Goal: Task Accomplishment & Management: Use online tool/utility

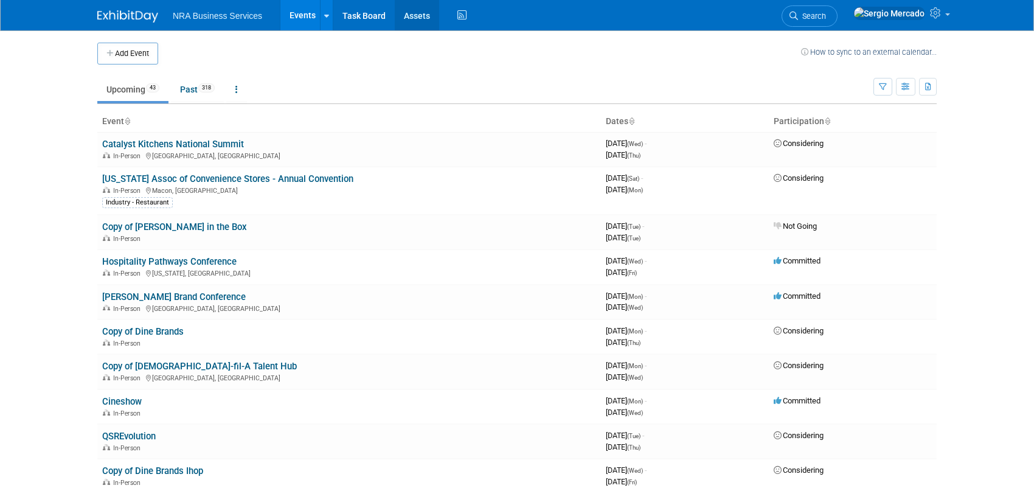
click at [406, 18] on link "Assets" at bounding box center [417, 15] width 44 height 30
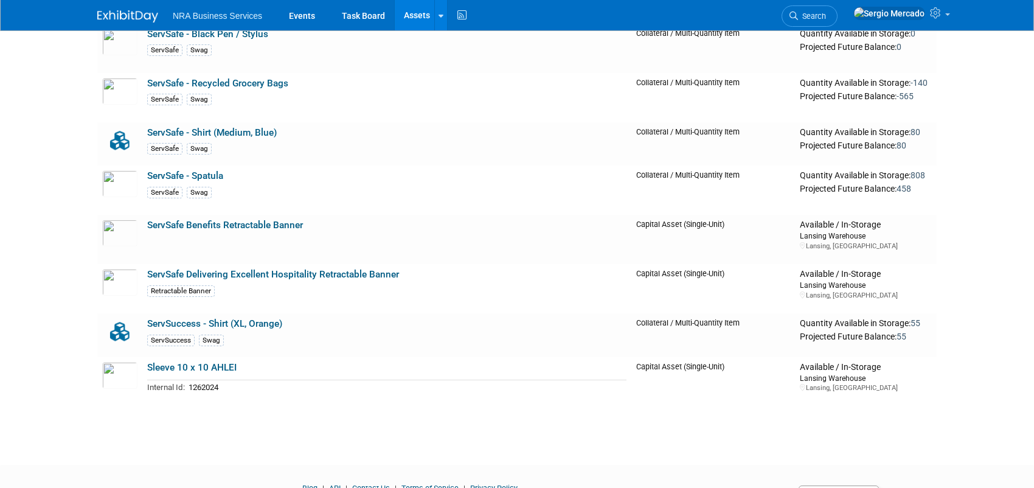
scroll to position [1408, 0]
click at [182, 175] on link "ServSafe - Spatula" at bounding box center [185, 175] width 76 height 11
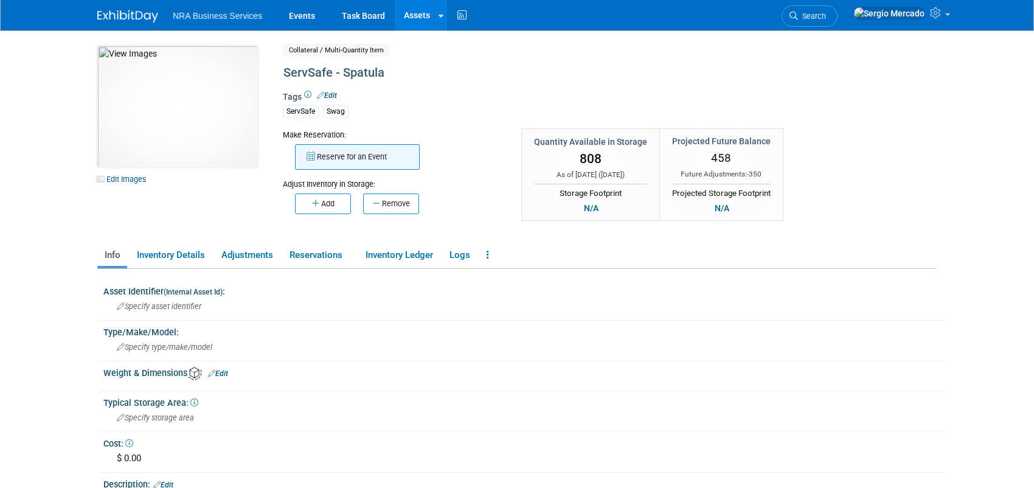
click at [328, 161] on button "Reserve for an Event" at bounding box center [357, 157] width 125 height 26
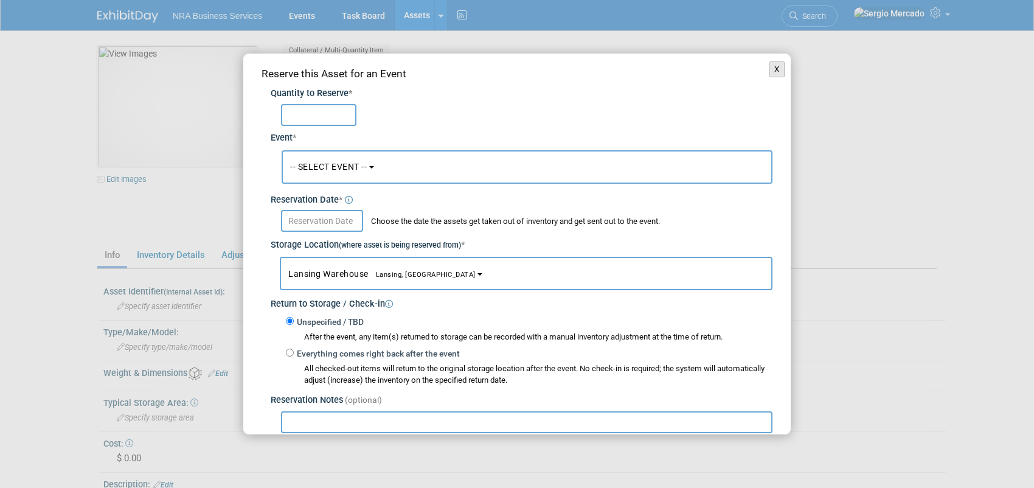
click at [769, 73] on button "X" at bounding box center [776, 69] width 15 height 16
